Goal: Check status: Check status

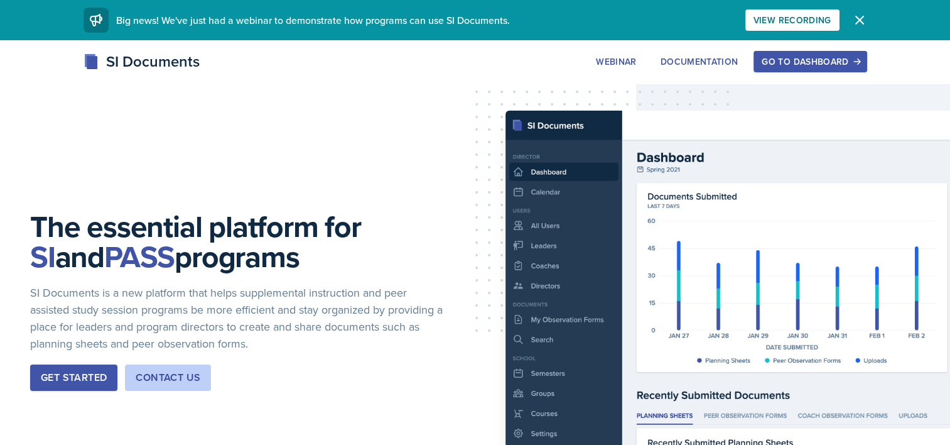
click at [861, 10] on button "Dismiss" at bounding box center [859, 20] width 25 height 25
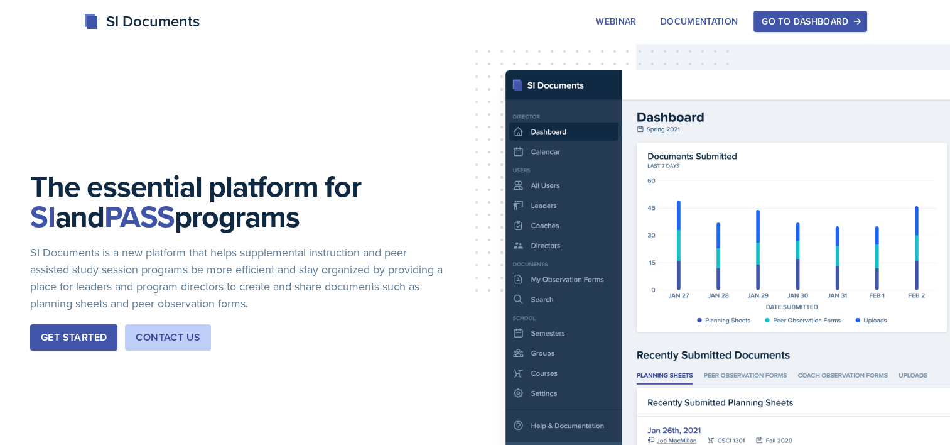
click at [820, 24] on div "Go to Dashboard" at bounding box center [810, 21] width 97 height 10
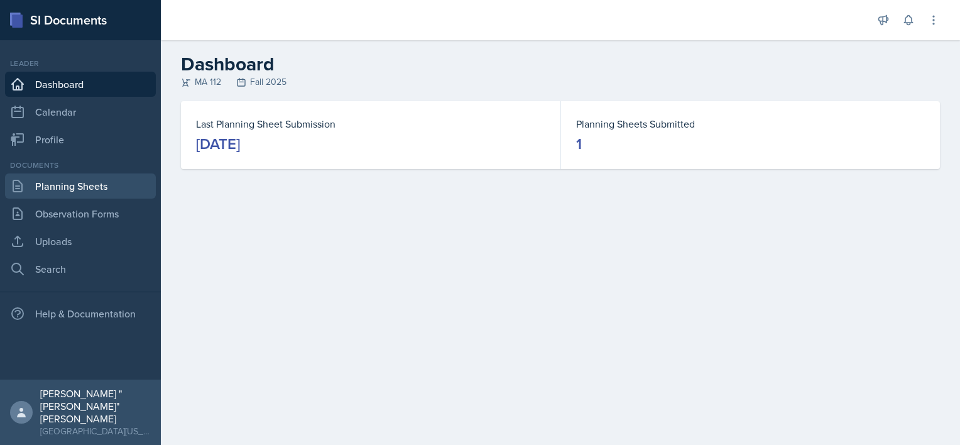
click at [105, 178] on link "Planning Sheets" at bounding box center [80, 185] width 151 height 25
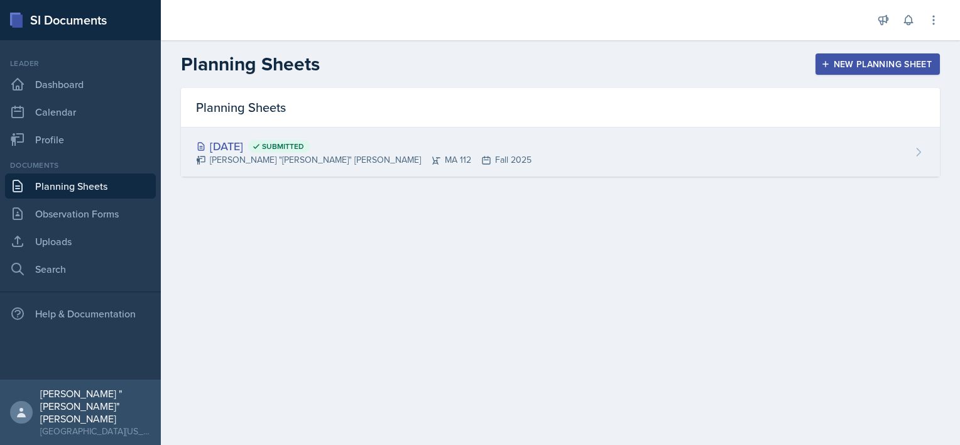
drag, startPoint x: 430, startPoint y: 121, endPoint x: 429, endPoint y: 130, distance: 8.8
click at [429, 130] on div "Planning Sheets [DATE] Submitted [PERSON_NAME] "[PERSON_NAME]" [PERSON_NAME] MA…" at bounding box center [560, 132] width 759 height 89
drag, startPoint x: 429, startPoint y: 130, endPoint x: 426, endPoint y: 146, distance: 16.0
click at [426, 146] on div "[DATE] Submitted [PERSON_NAME] "[PERSON_NAME]" [PERSON_NAME] MA 112 Fall 2025" at bounding box center [560, 152] width 759 height 49
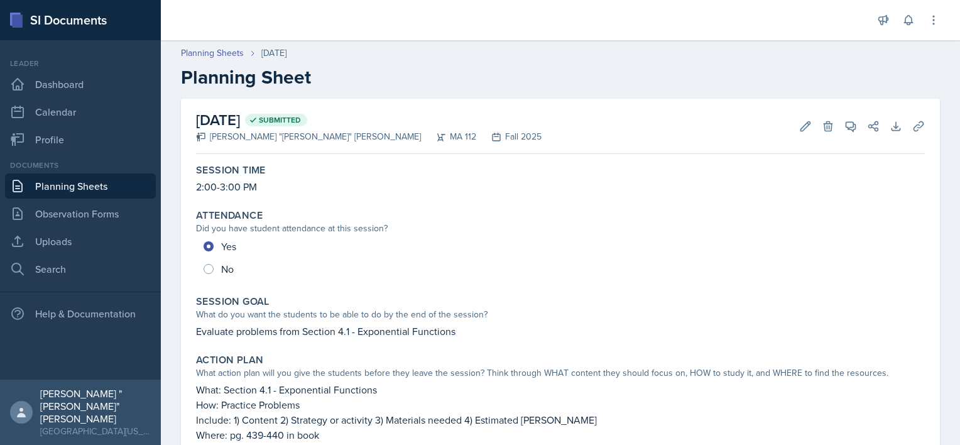
click at [40, 176] on div "Documents Planning Sheets Observation Forms Uploads Search" at bounding box center [80, 221] width 151 height 122
click at [45, 179] on link "Planning Sheets" at bounding box center [80, 185] width 151 height 25
